Goal: Task Accomplishment & Management: Use online tool/utility

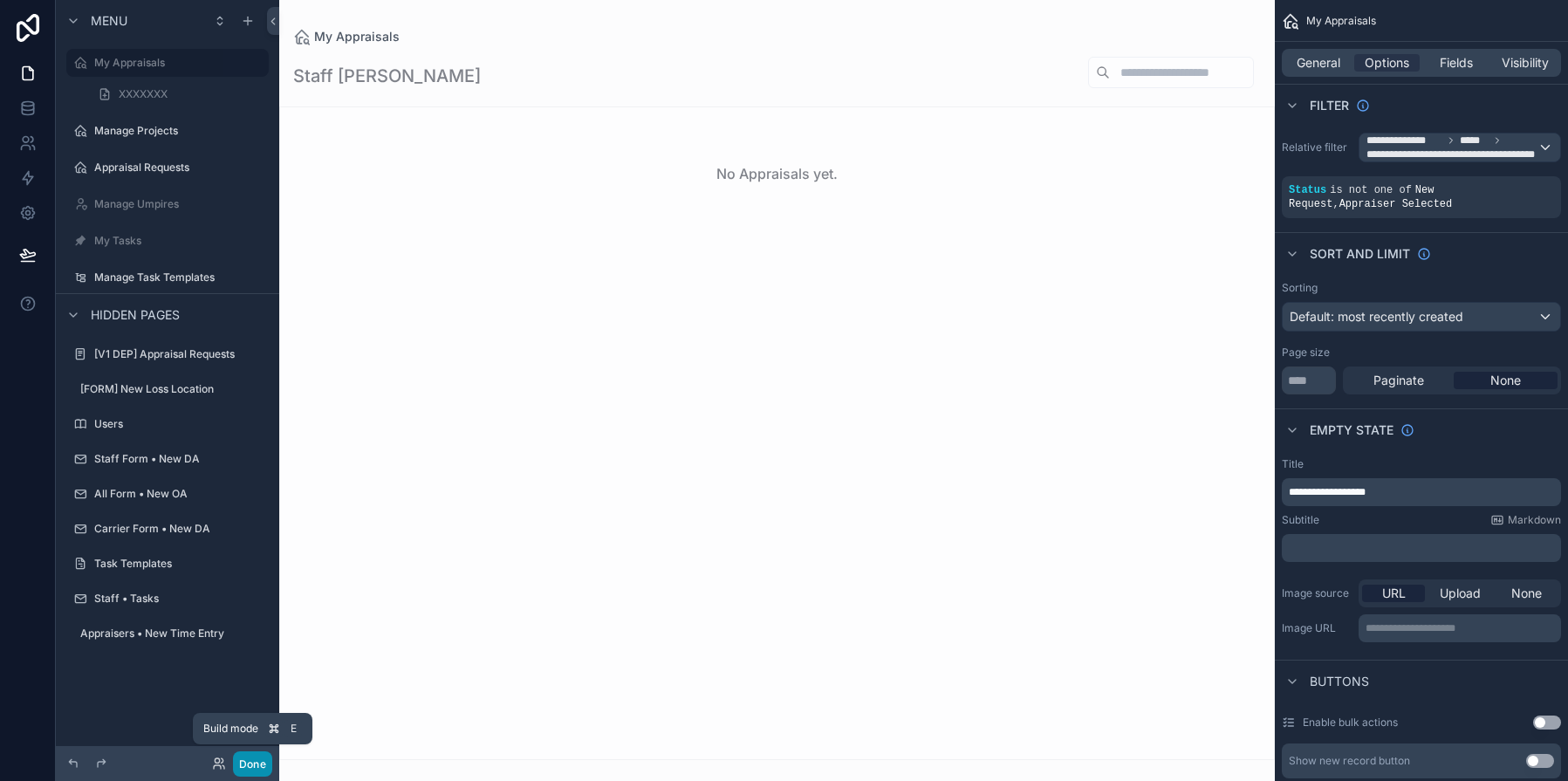
click at [254, 769] on button "Done" at bounding box center [252, 763] width 40 height 25
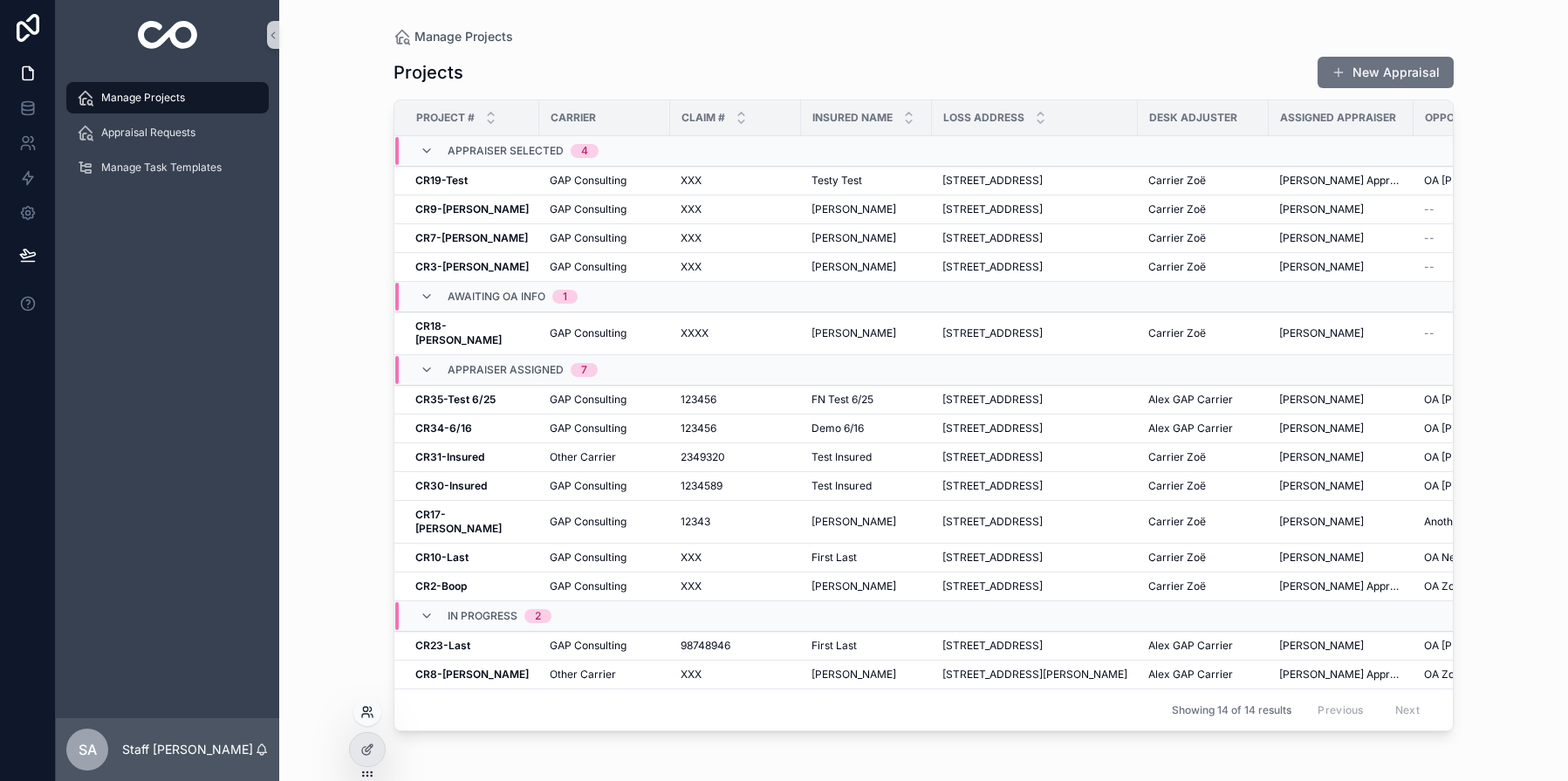
click at [374, 710] on icon at bounding box center [367, 711] width 14 height 14
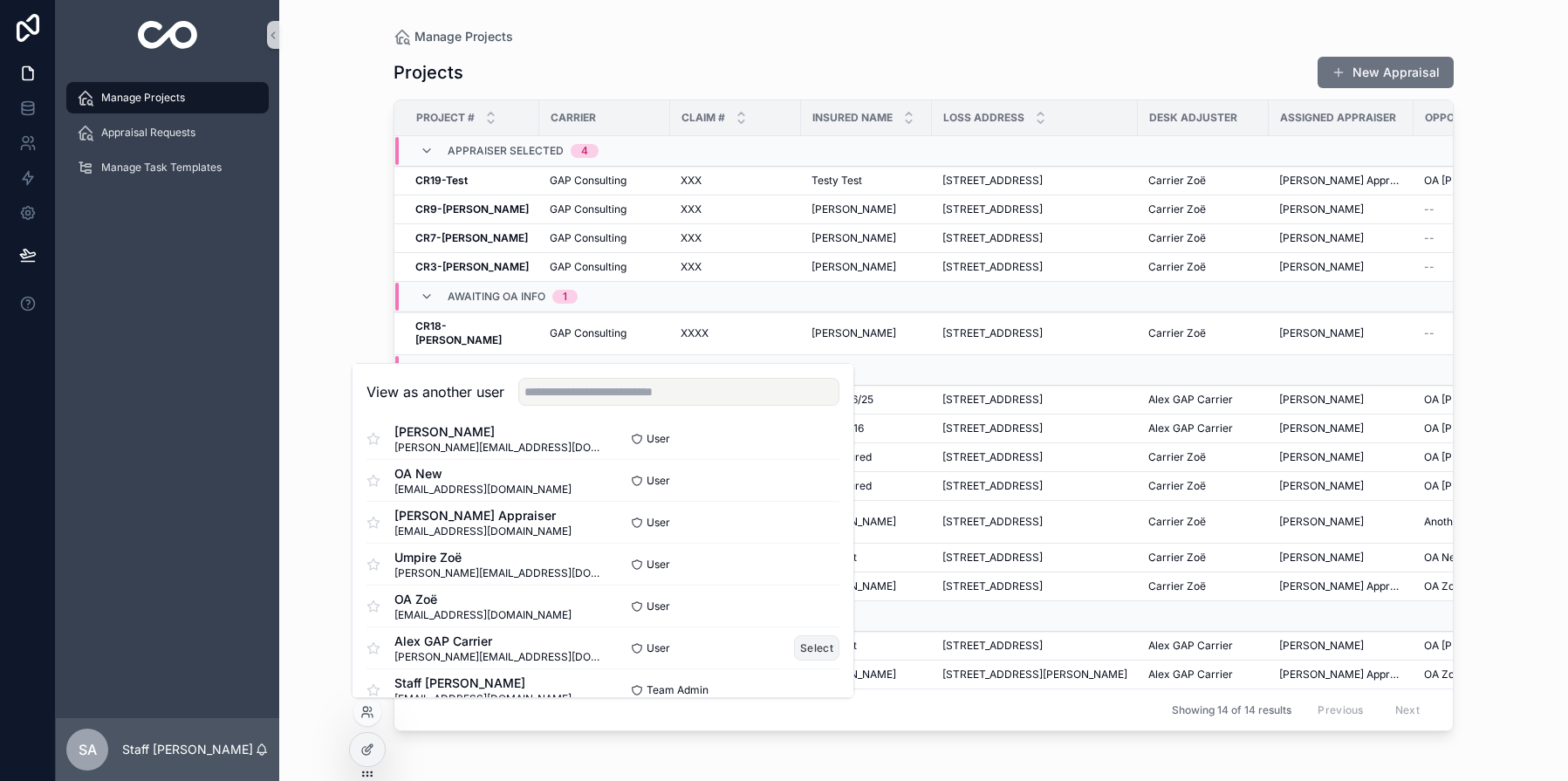
scroll to position [436, 0]
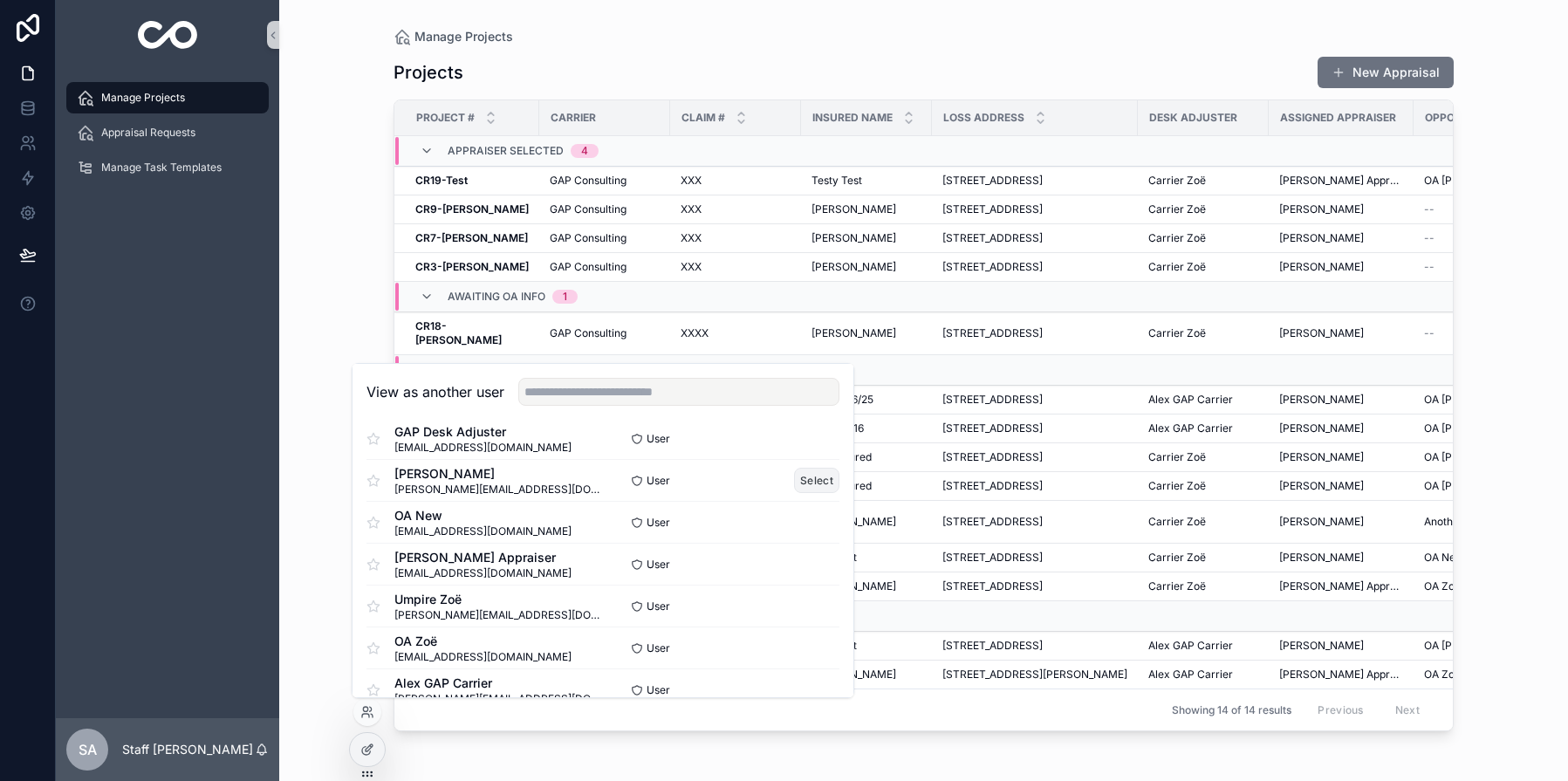
click at [813, 481] on button "Select" at bounding box center [816, 479] width 45 height 25
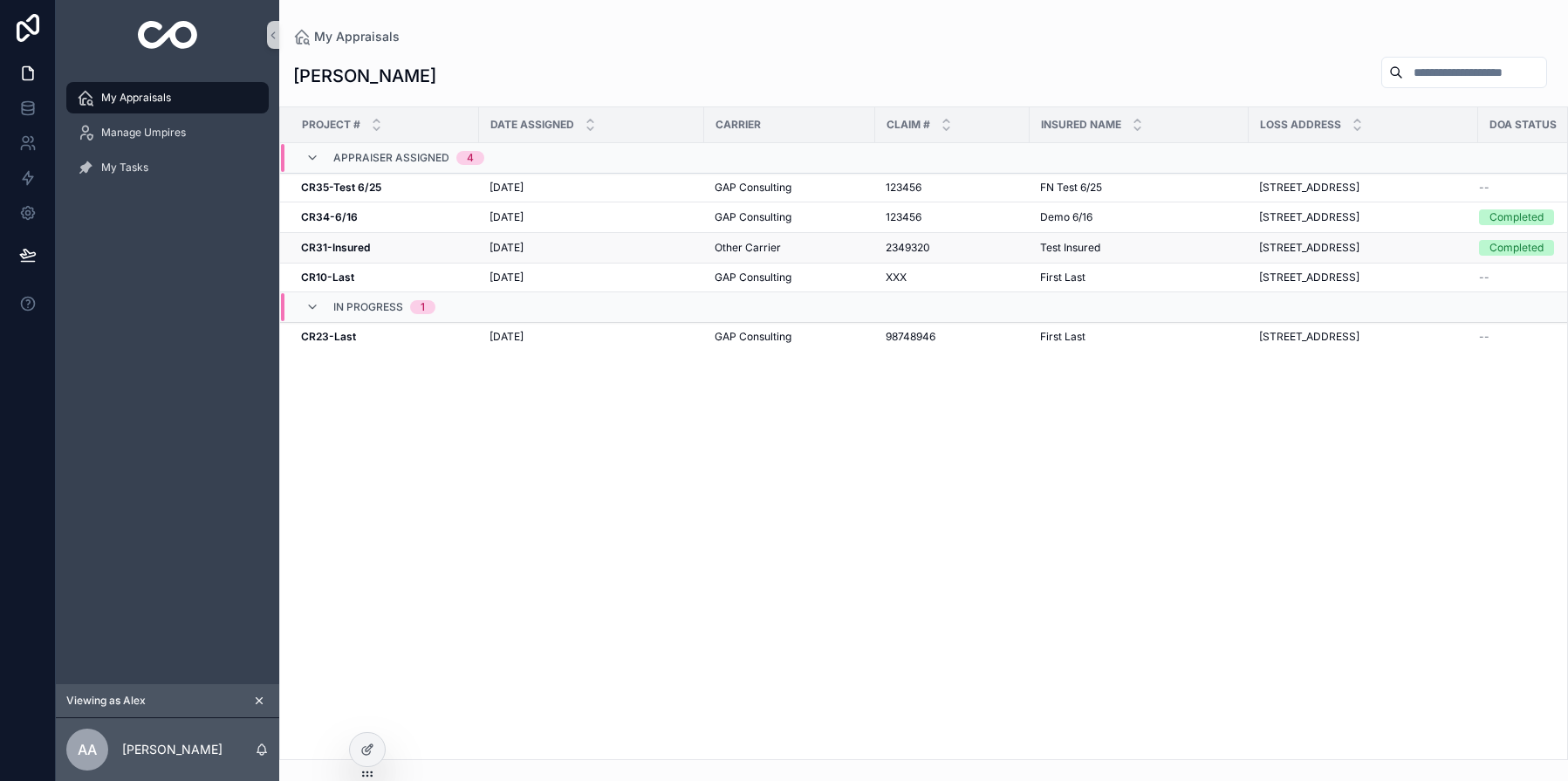
click at [406, 247] on div "CR31-Insured CR31-Insured" at bounding box center [385, 247] width 167 height 14
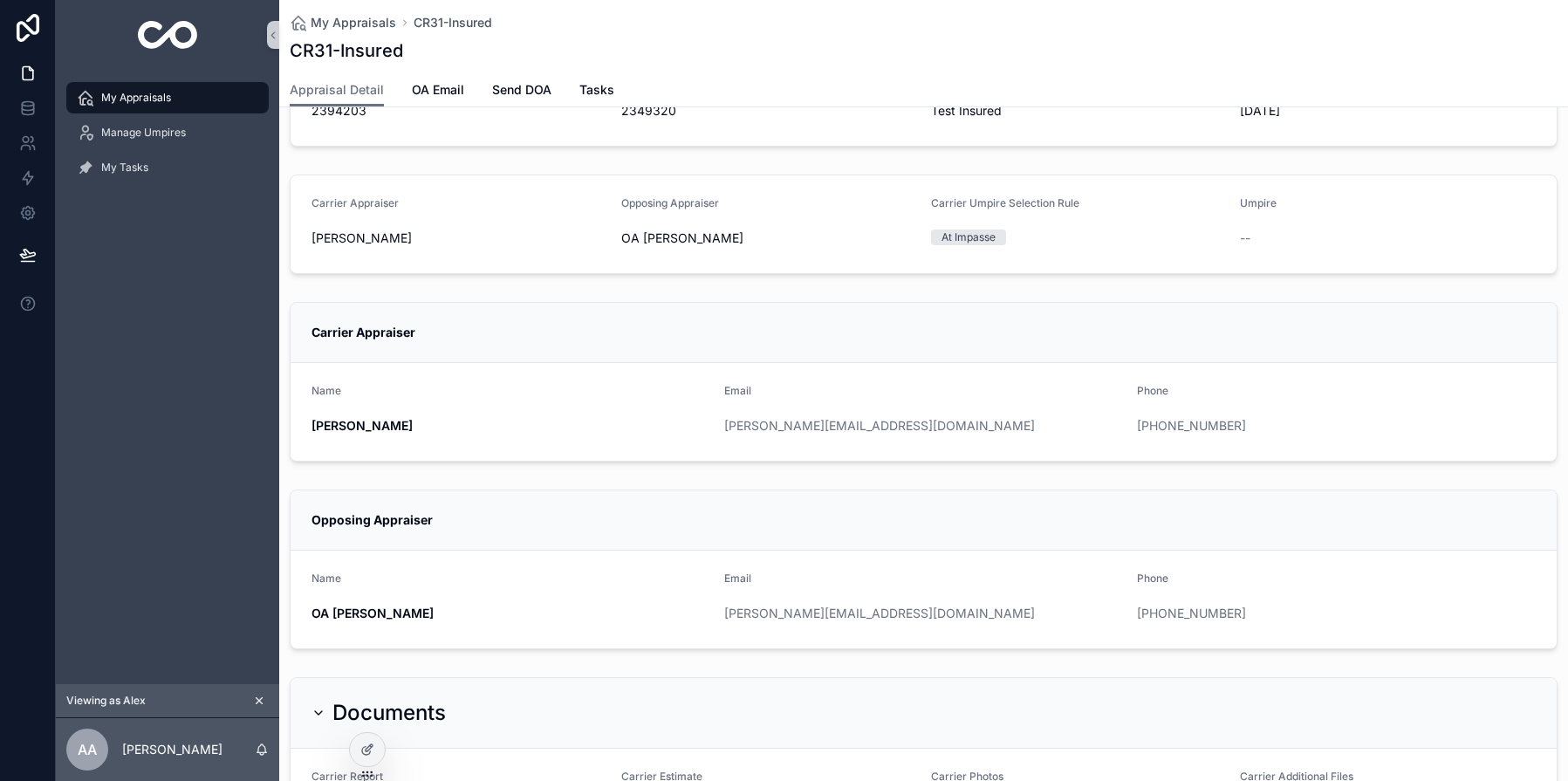
scroll to position [271, 0]
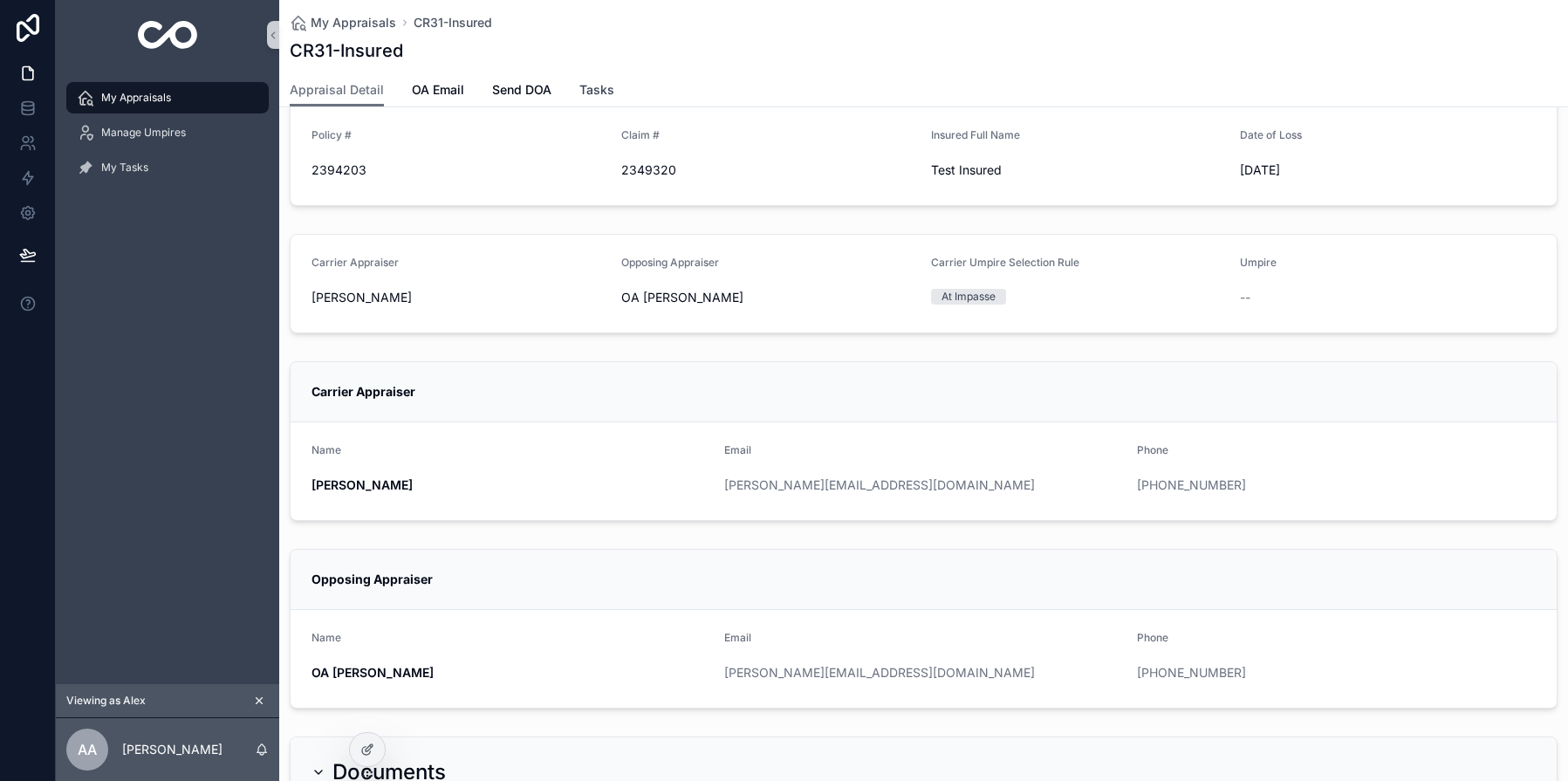
click at [601, 95] on span "Tasks" at bounding box center [597, 89] width 35 height 17
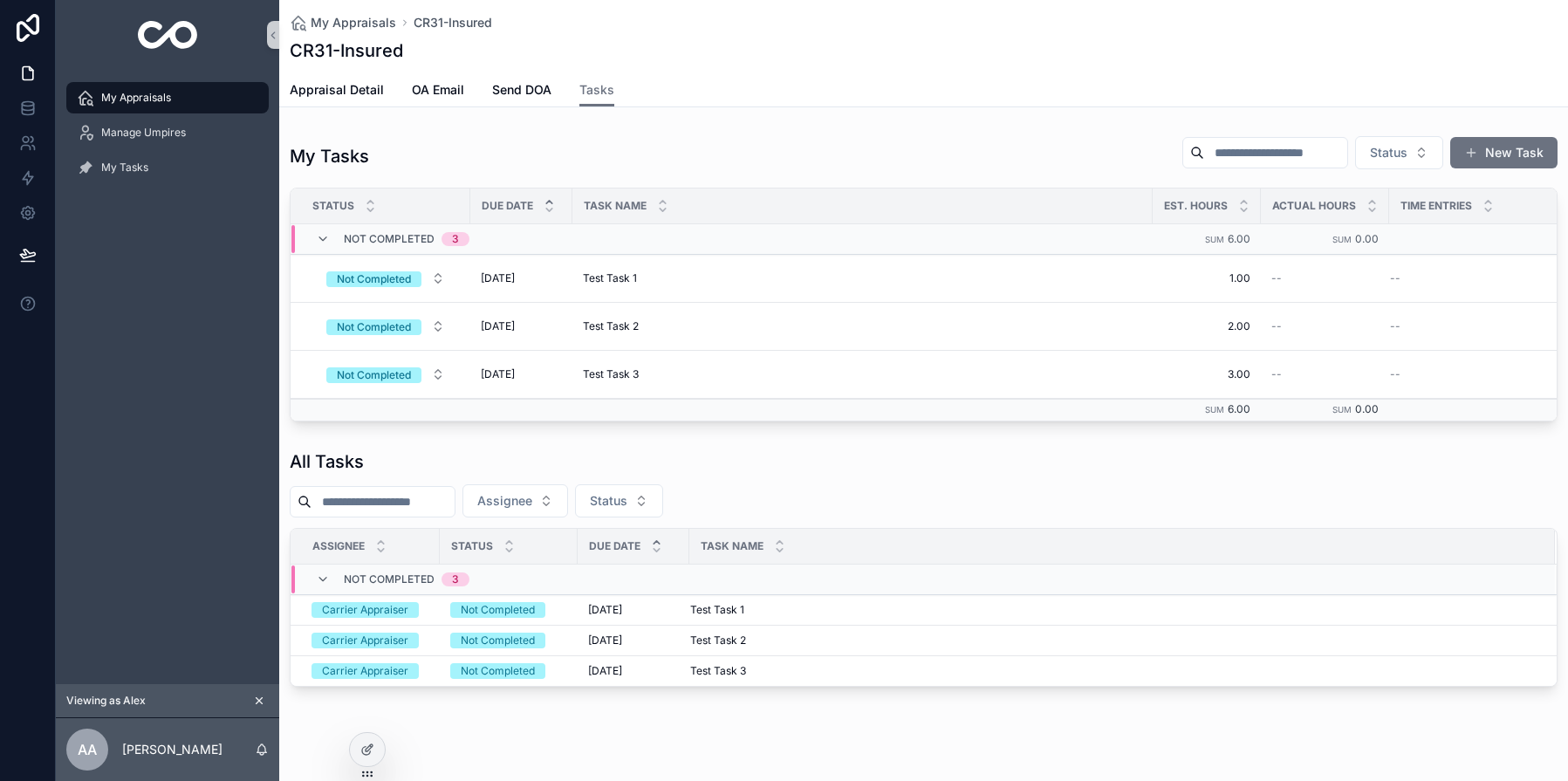
click at [644, 464] on div "All Tasks" at bounding box center [924, 461] width 1268 height 25
click at [854, 130] on div "My Tasks Status New Task Status Due Date Task Name Est. Hours Actual Hours Time…" at bounding box center [923, 278] width 1288 height 300
click at [834, 117] on div "My Appraisals CR31-Insured CR31-Insured Tasks Appraisal Detail OA Email Send DO…" at bounding box center [923, 402] width 1288 height 805
click at [1464, 158] on span at bounding box center [1470, 152] width 14 height 14
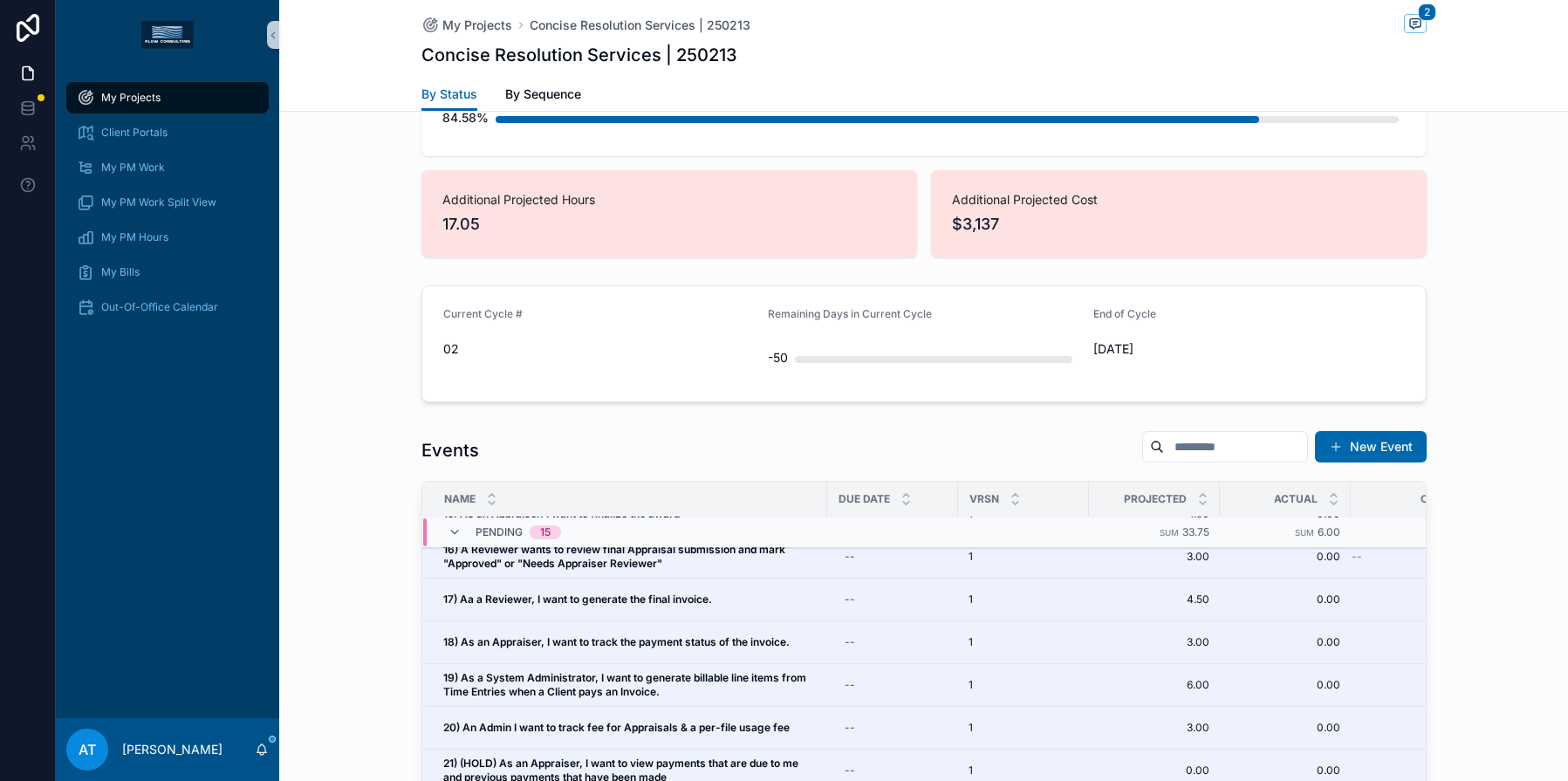
scroll to position [1779, 0]
